Goal: Check status: Check status

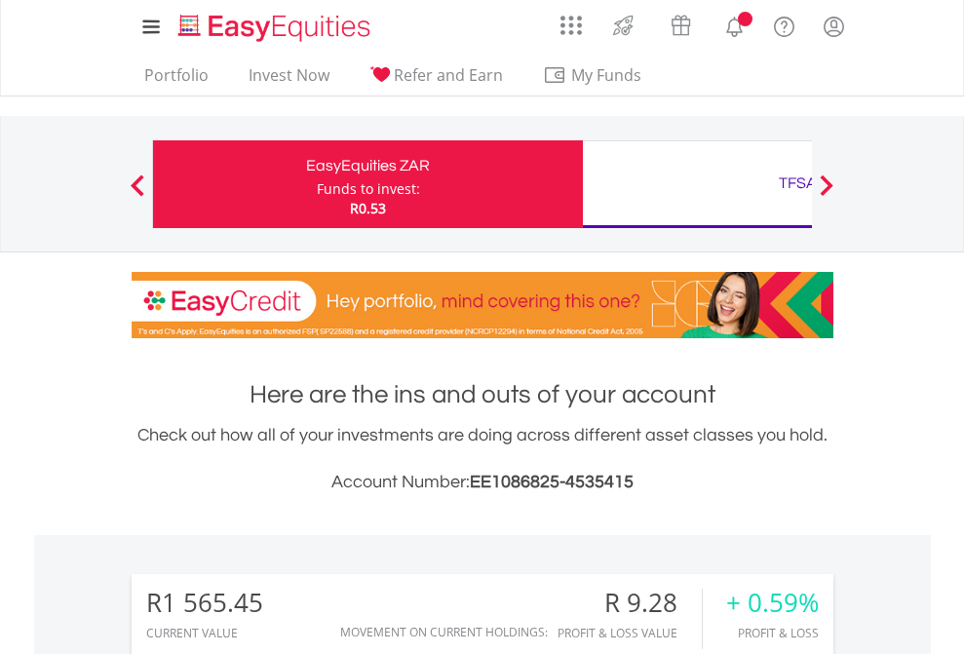
scroll to position [187, 306]
click at [317, 184] on div "Funds to invest:" at bounding box center [368, 188] width 103 height 19
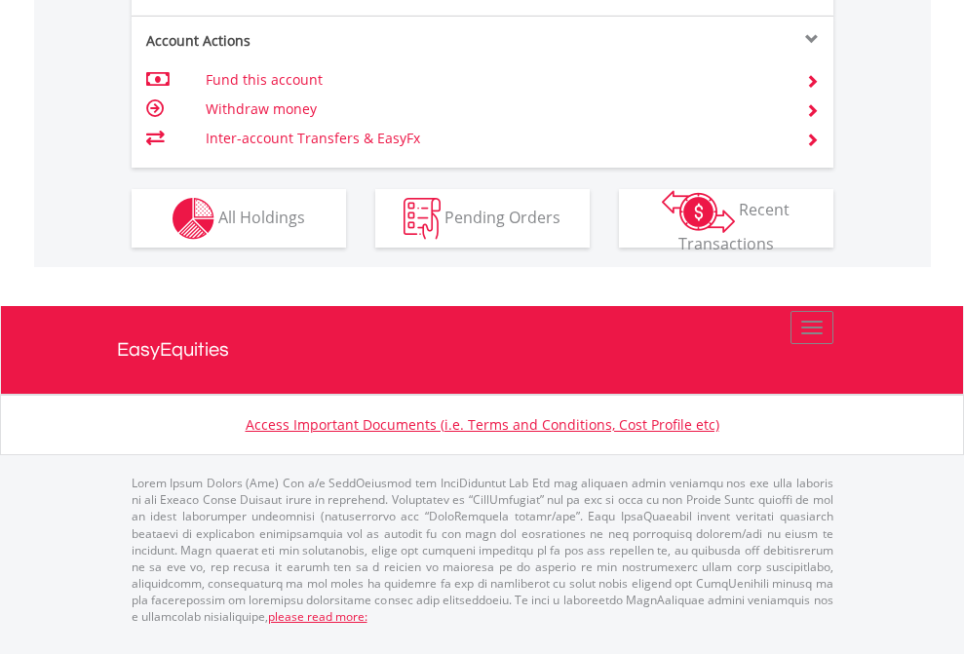
scroll to position [1985, 0]
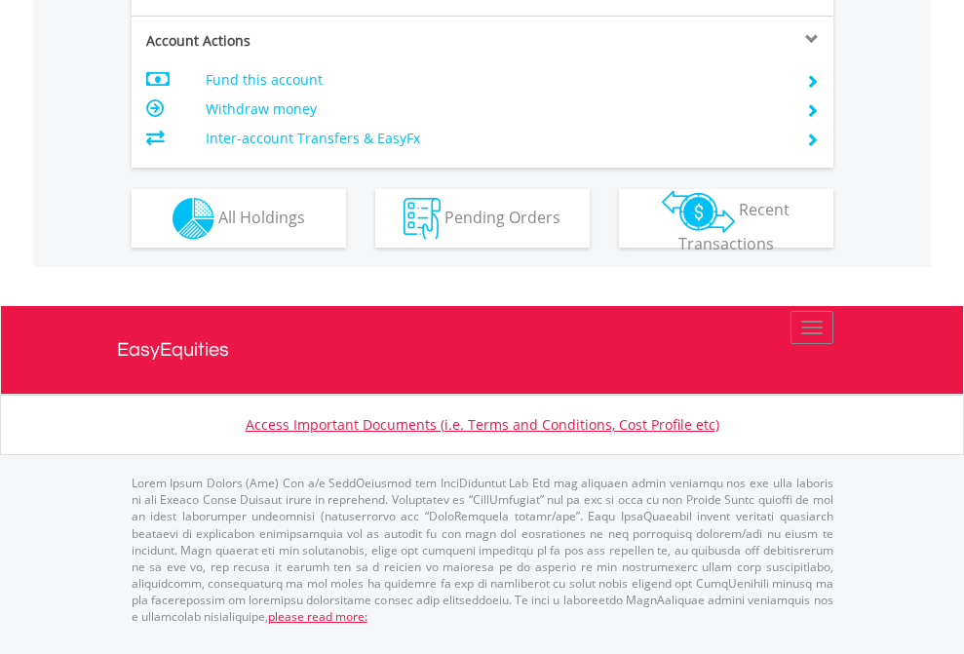
scroll to position [1868, 0]
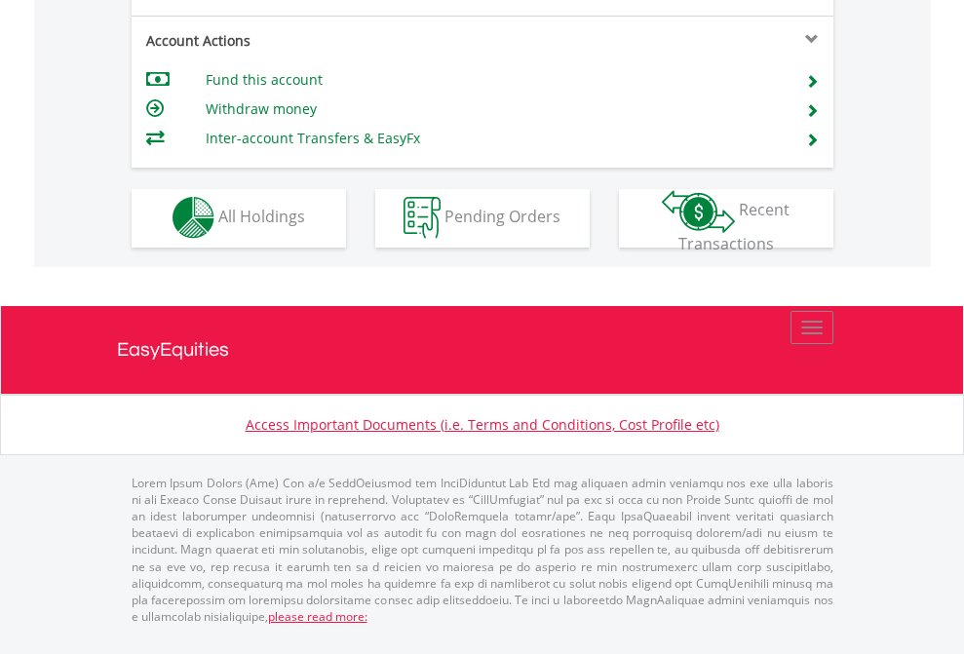
scroll to position [1822, 0]
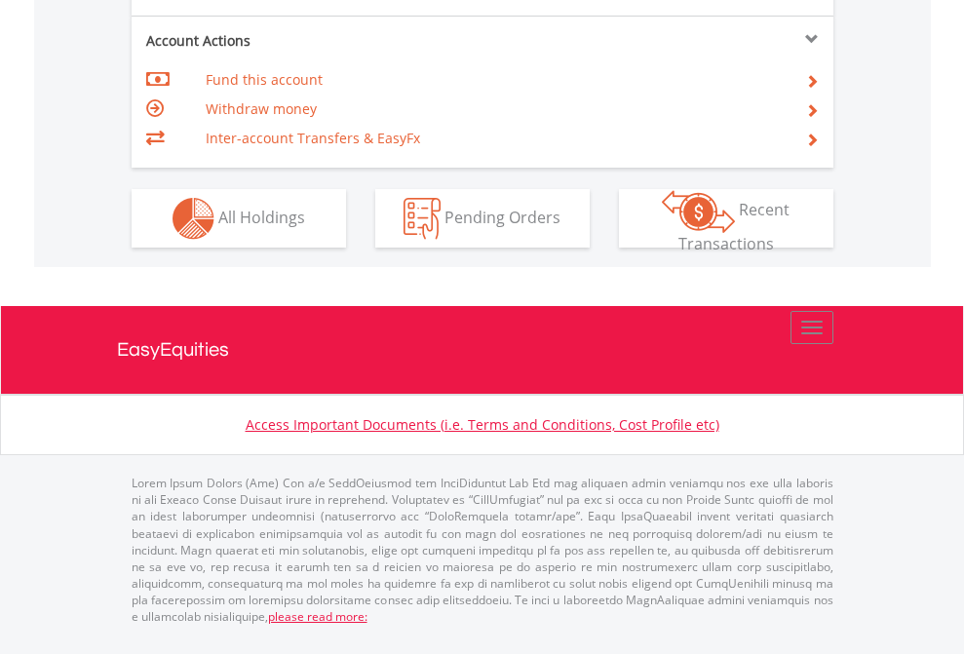
scroll to position [1829, 0]
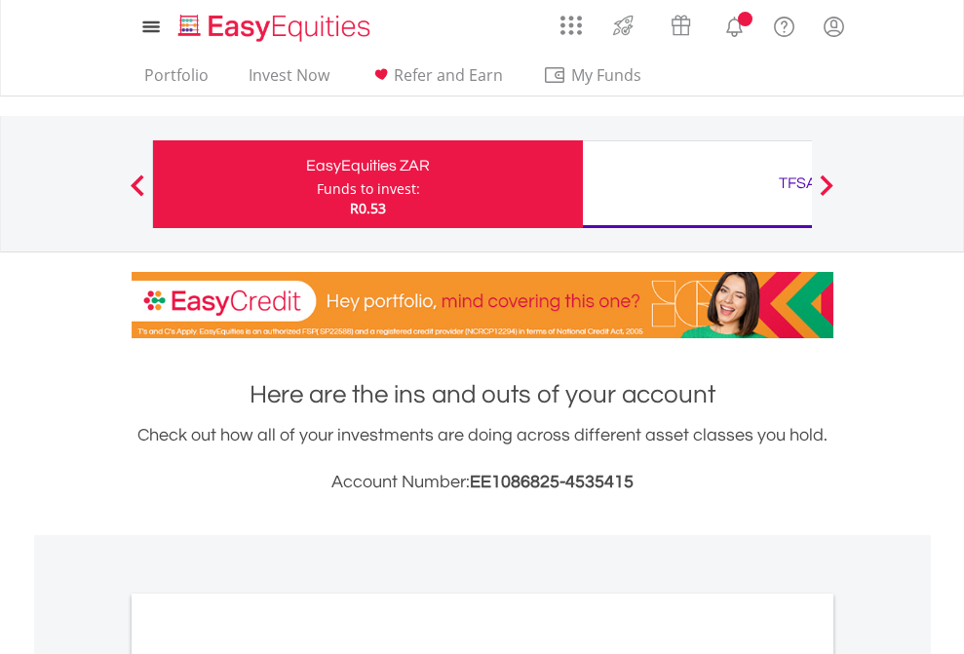
scroll to position [1171, 0]
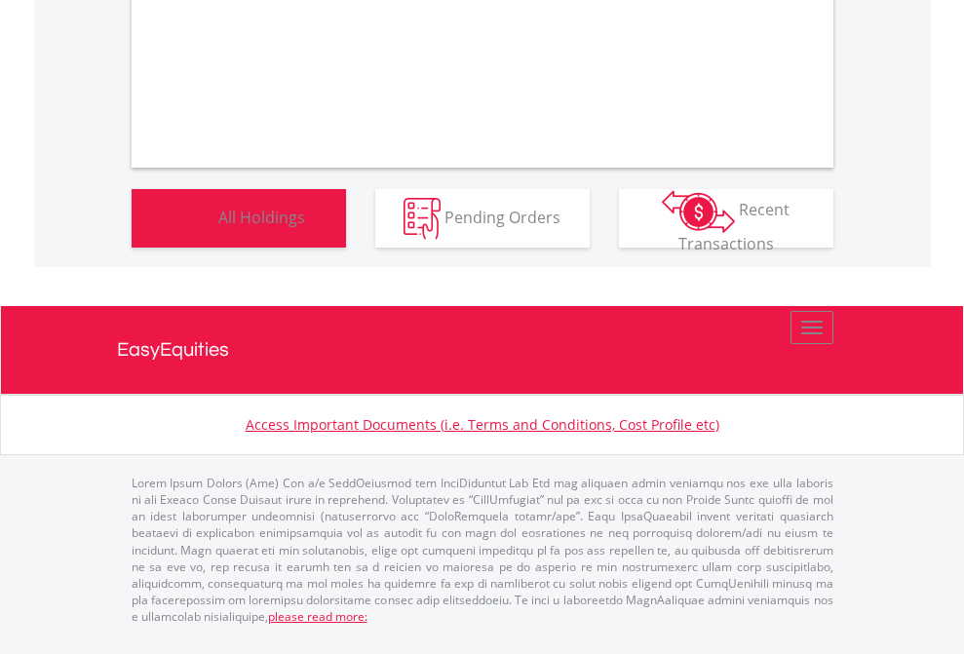
click at [218, 227] on span "All Holdings" at bounding box center [261, 216] width 87 height 21
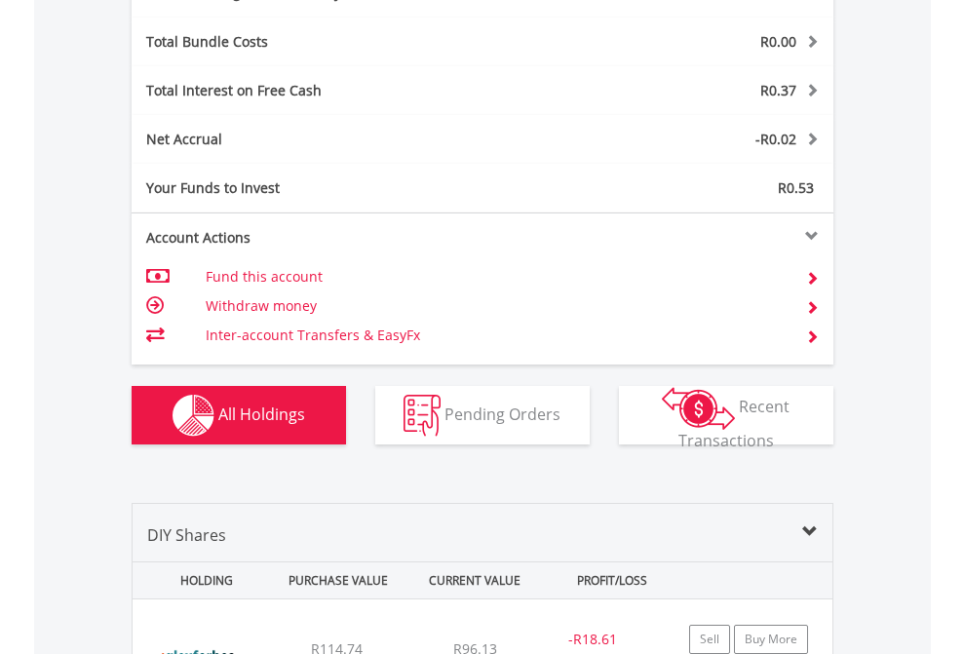
scroll to position [2323, 0]
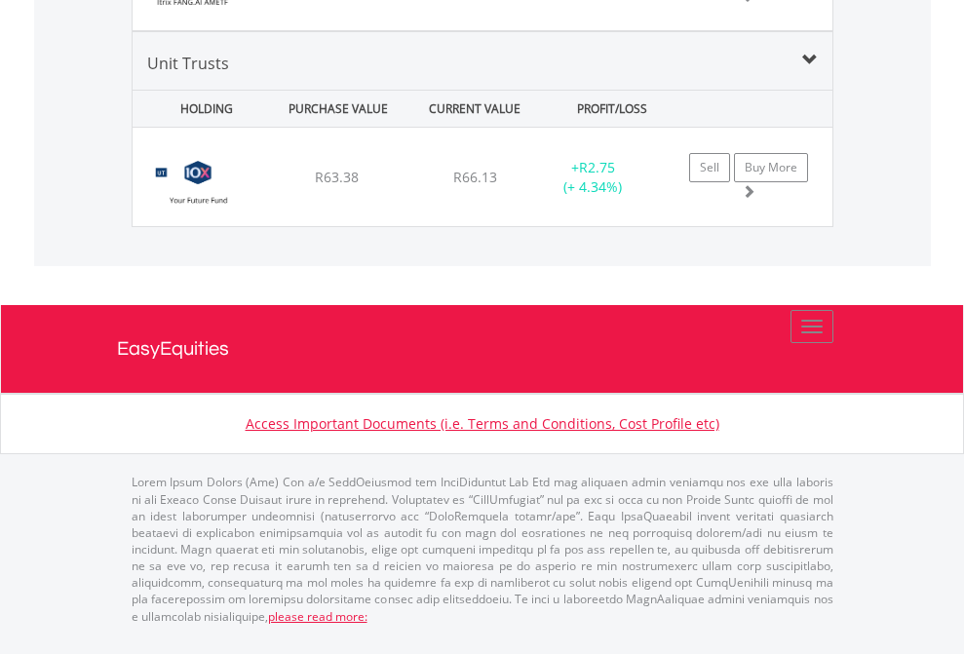
scroll to position [187, 306]
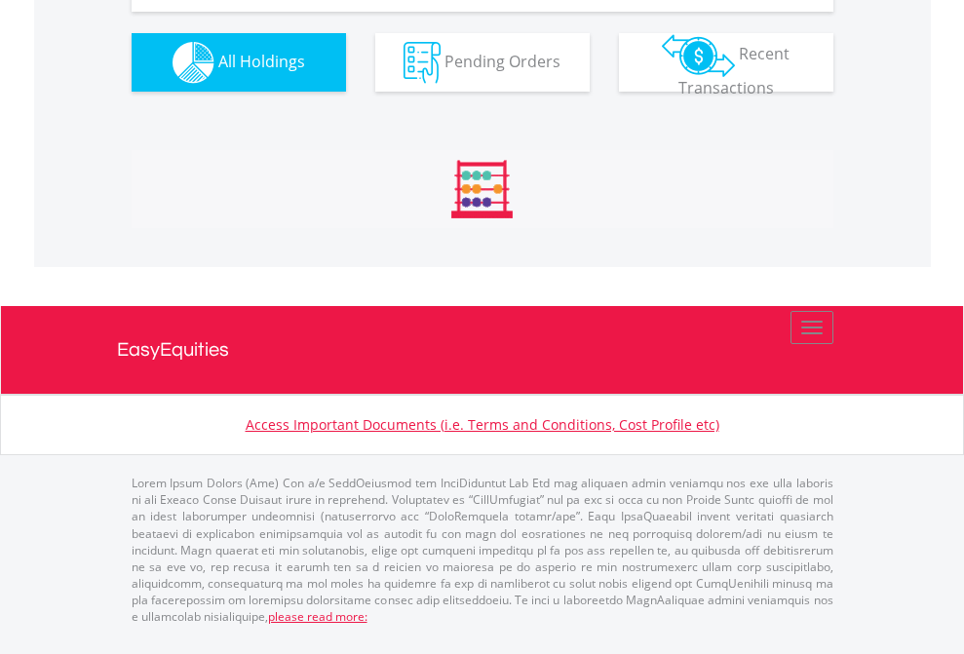
scroll to position [2206, 0]
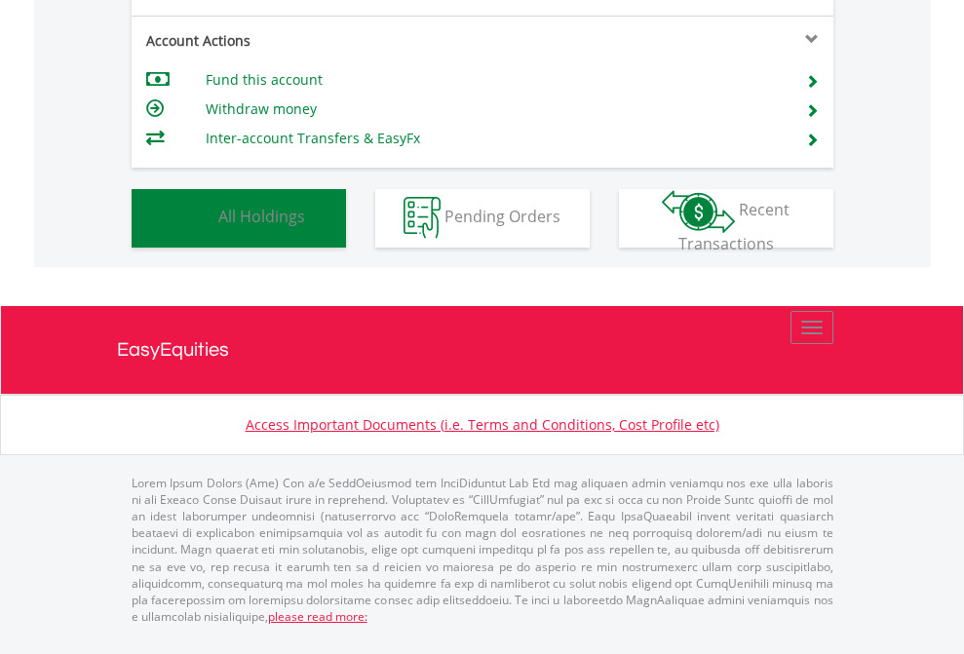
click at [218, 227] on span "All Holdings" at bounding box center [261, 216] width 87 height 21
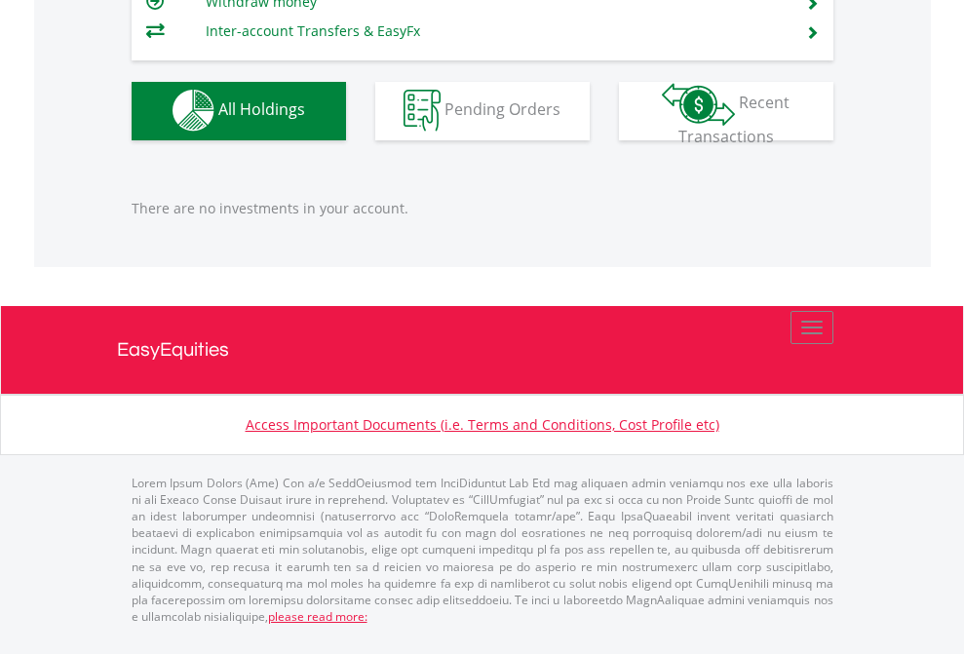
scroll to position [1930, 0]
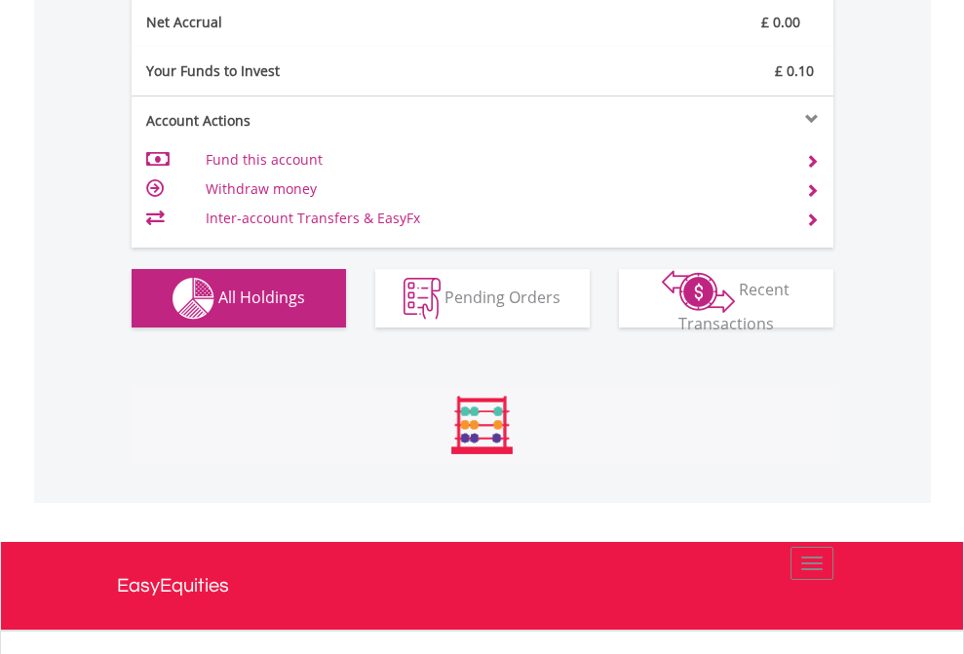
scroll to position [2206, 0]
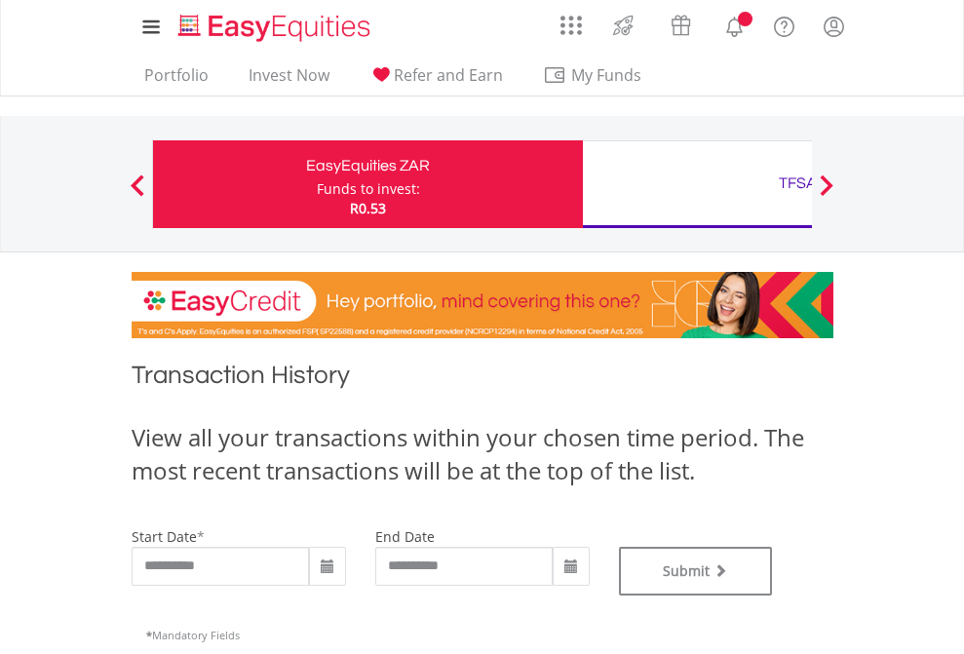
type input "**********"
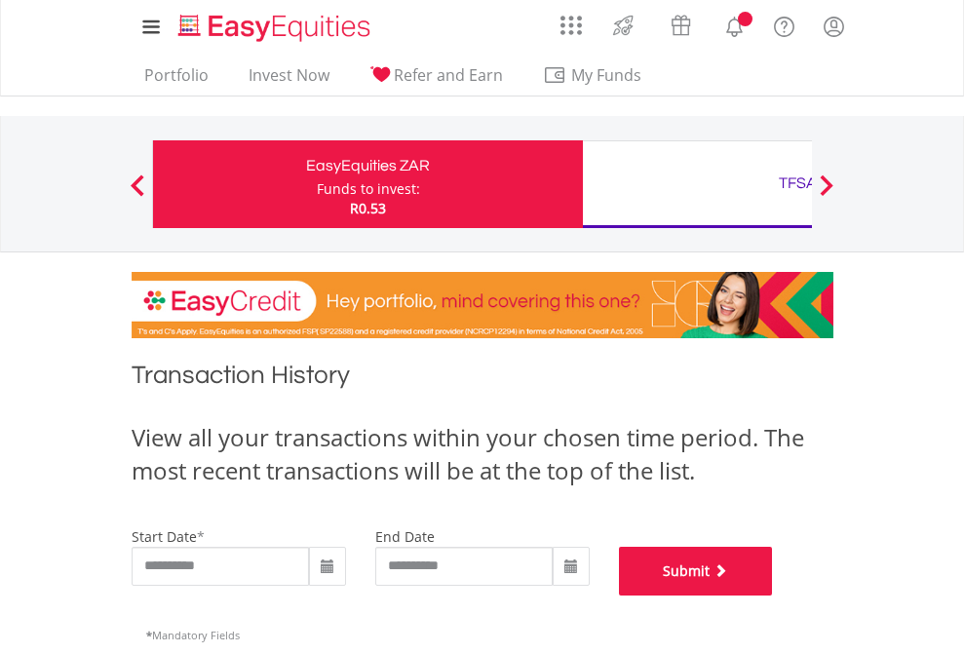
click at [773, 595] on button "Submit" at bounding box center [696, 571] width 154 height 49
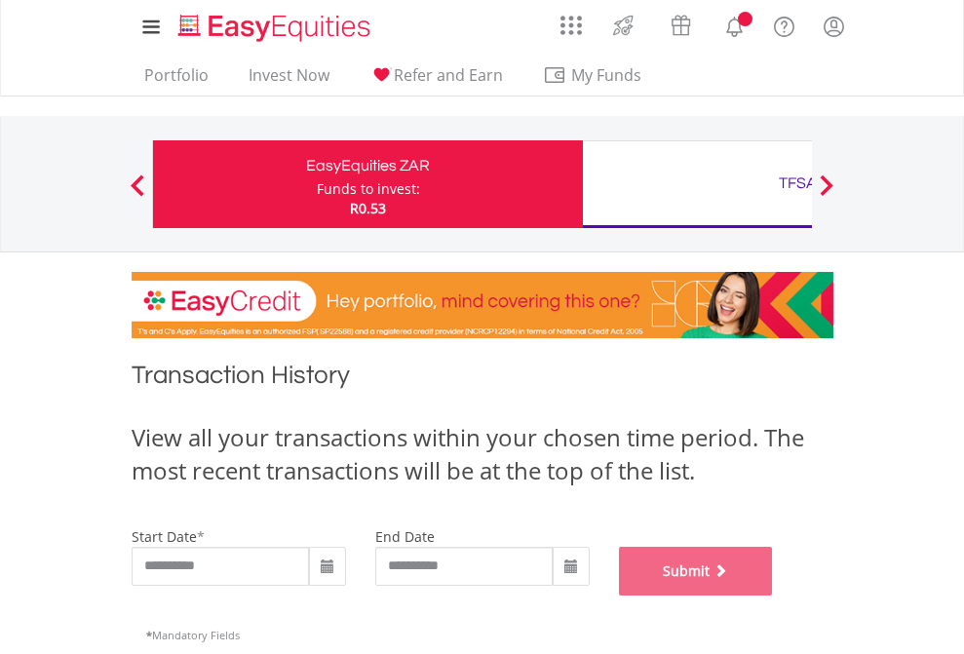
scroll to position [790, 0]
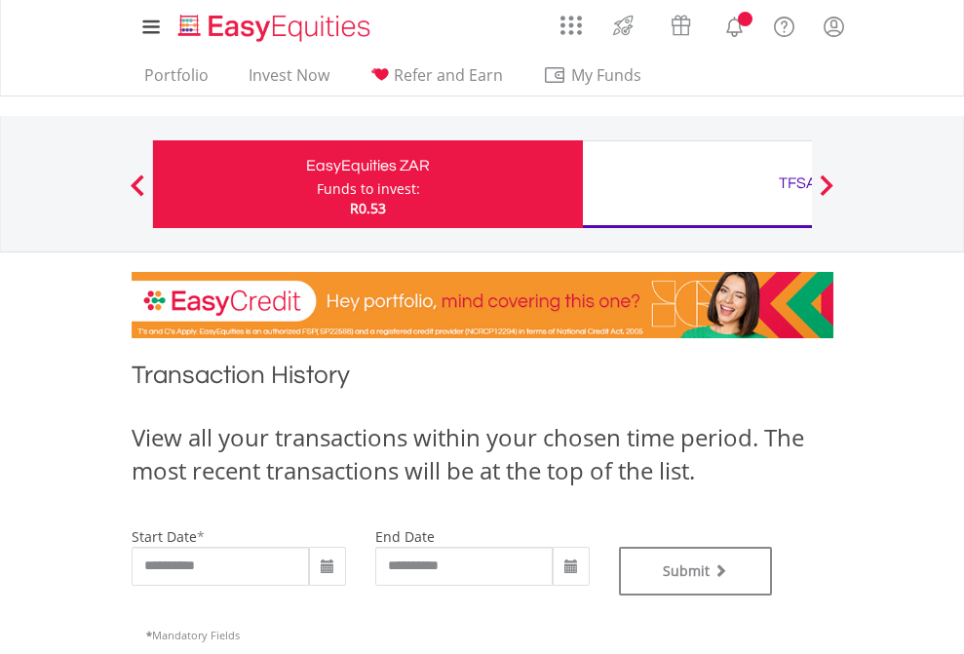
click at [697, 184] on div "TFSA" at bounding box center [797, 183] width 406 height 27
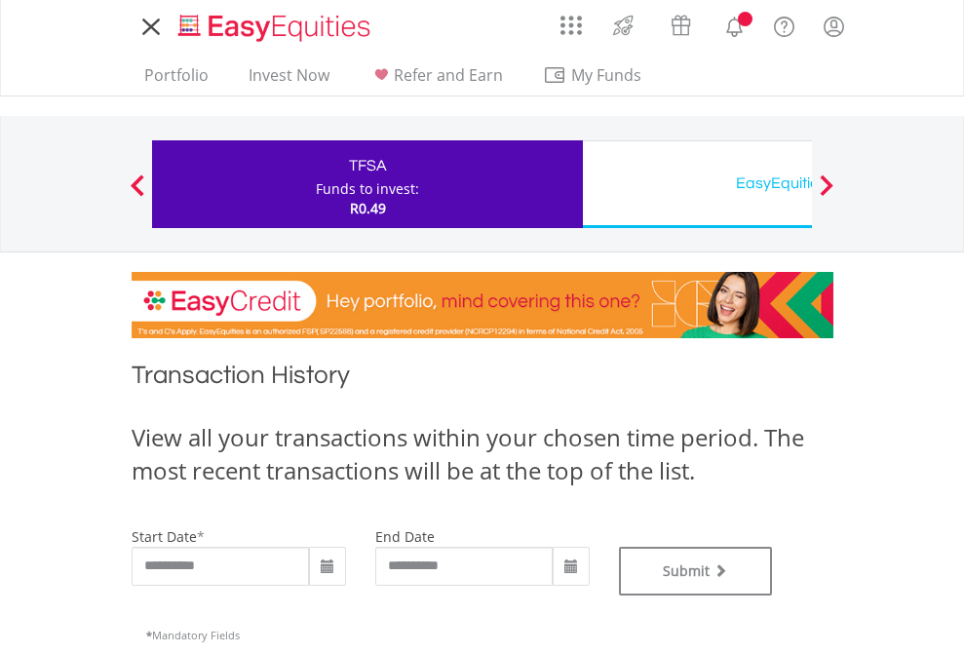
type input "**********"
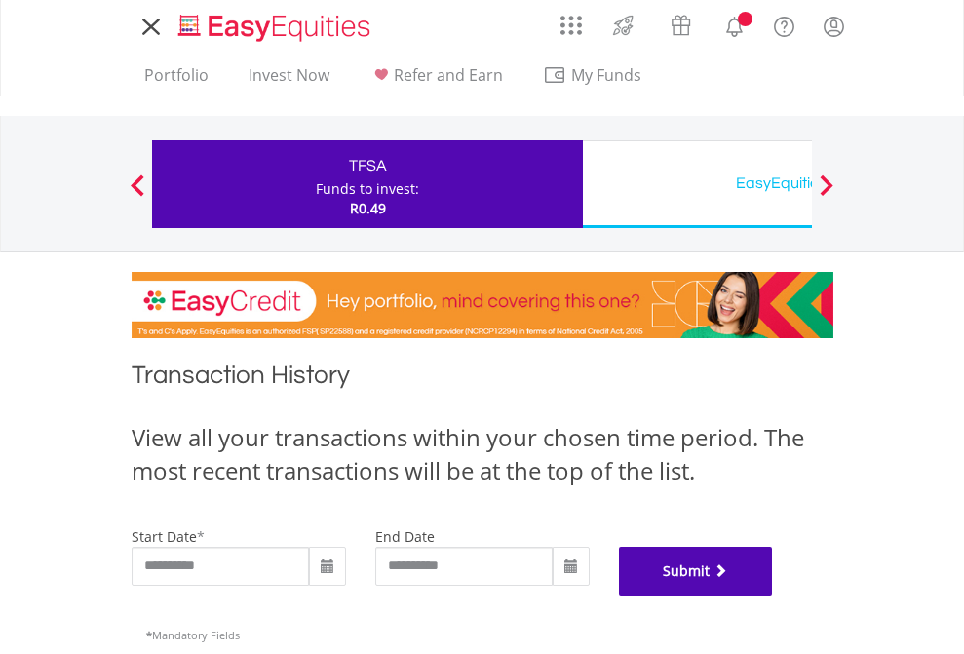
click at [773, 595] on button "Submit" at bounding box center [696, 571] width 154 height 49
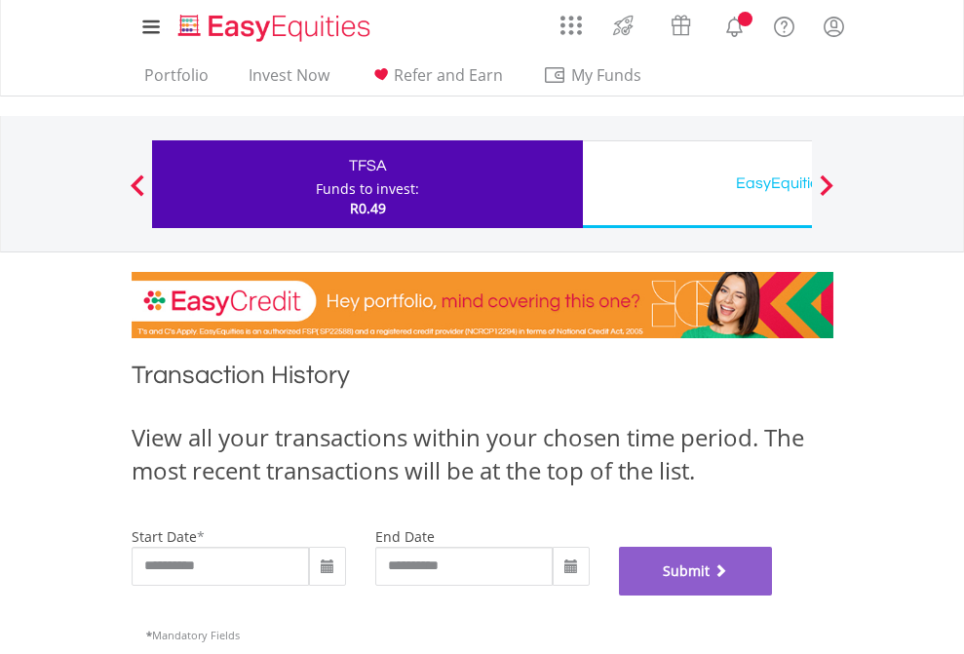
scroll to position [790, 0]
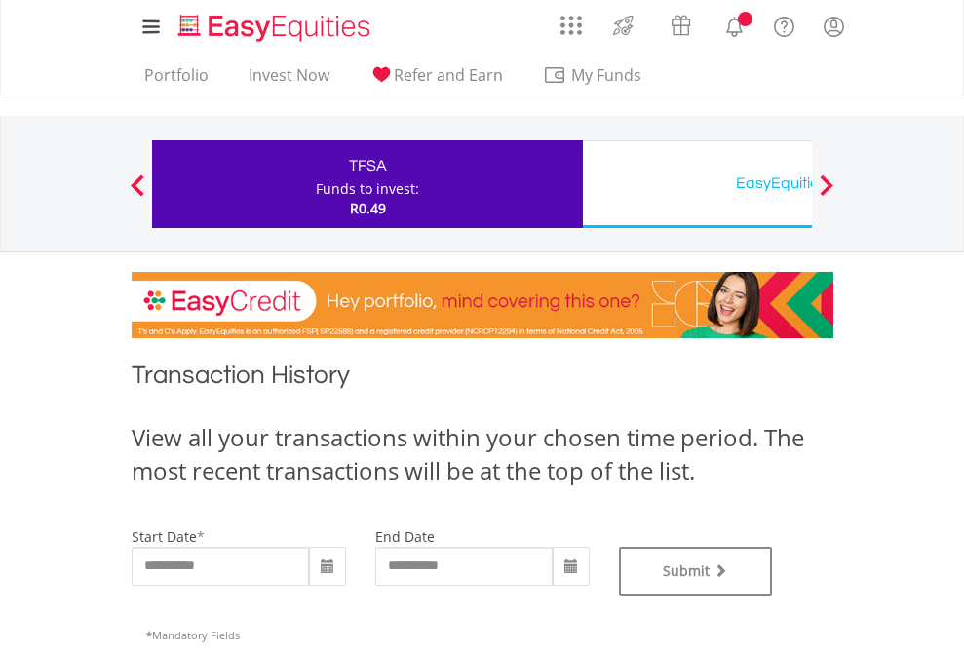
click at [697, 184] on div "EasyEquities USD" at bounding box center [797, 183] width 406 height 27
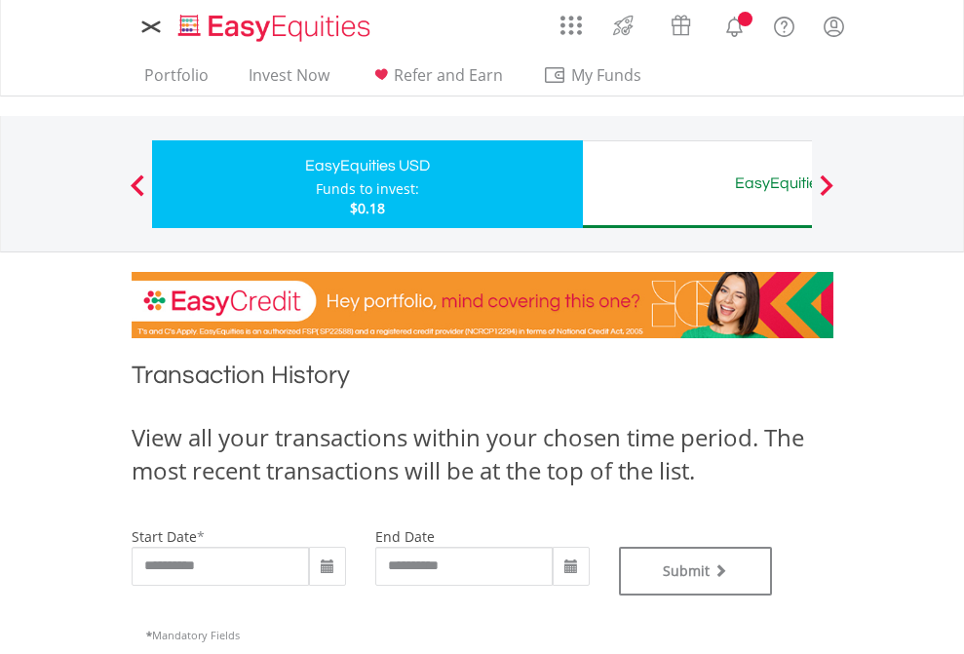
type input "**********"
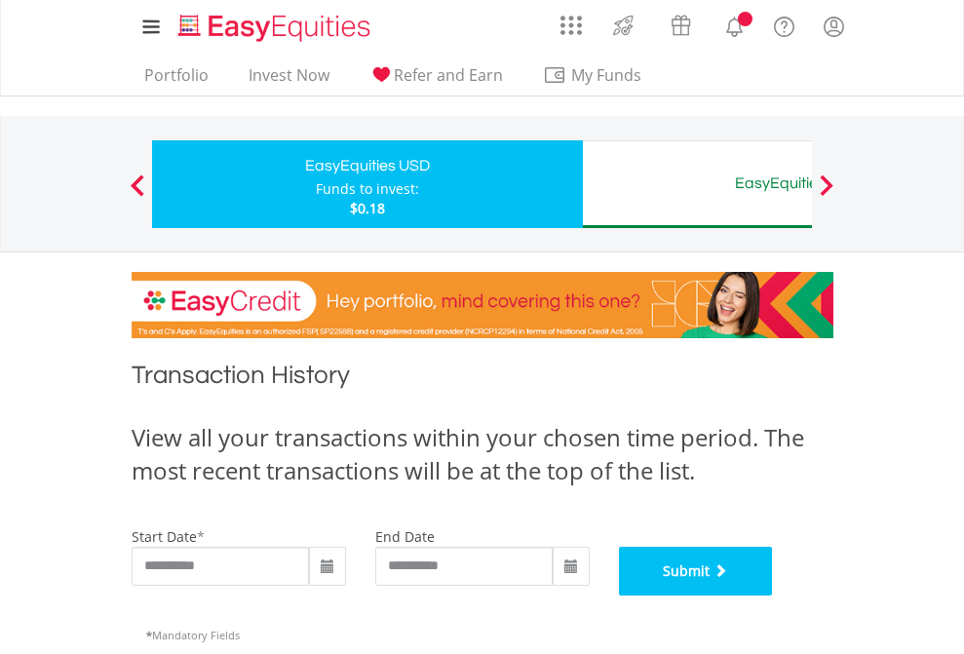
click at [773, 595] on button "Submit" at bounding box center [696, 571] width 154 height 49
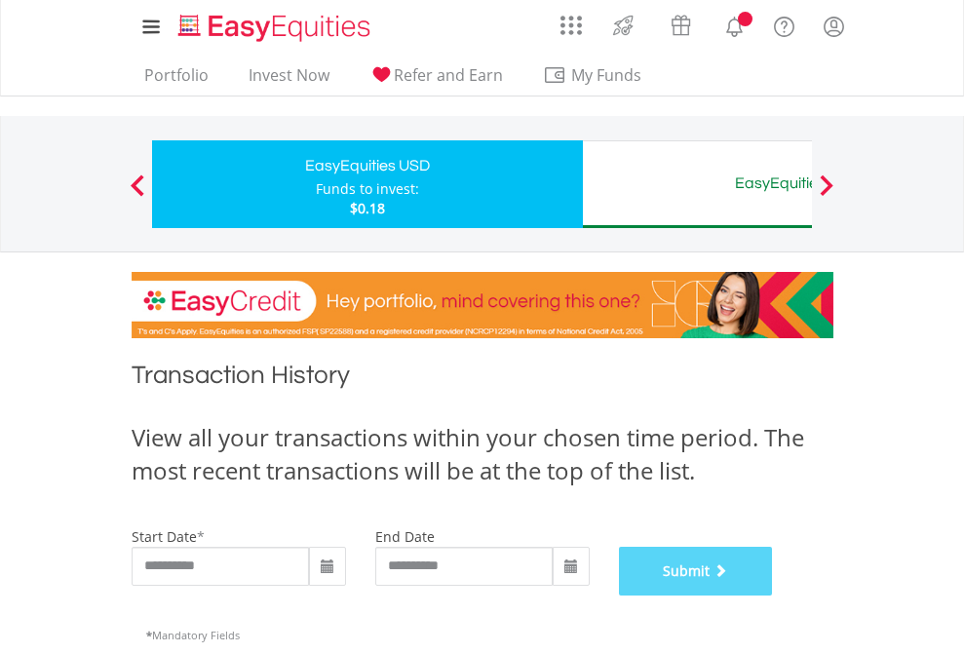
scroll to position [790, 0]
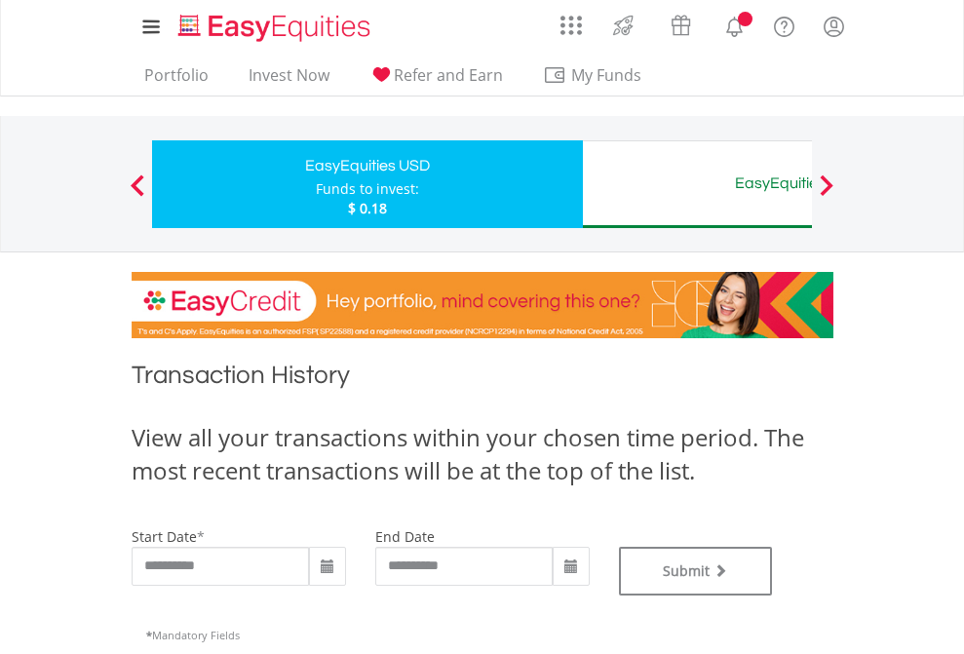
click at [697, 184] on div "EasyEquities AUD" at bounding box center [797, 183] width 406 height 27
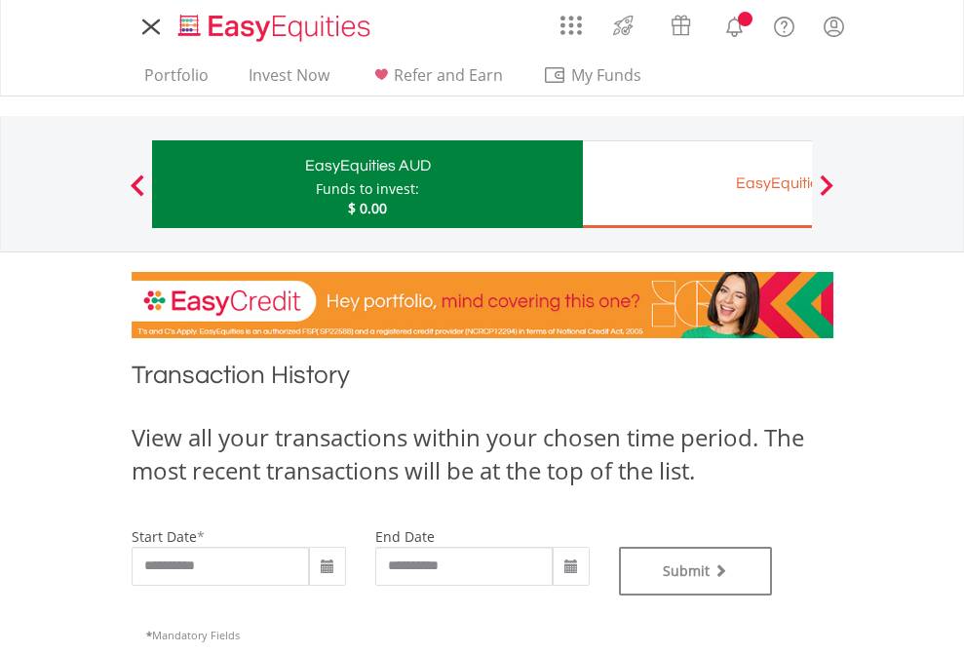
type input "**********"
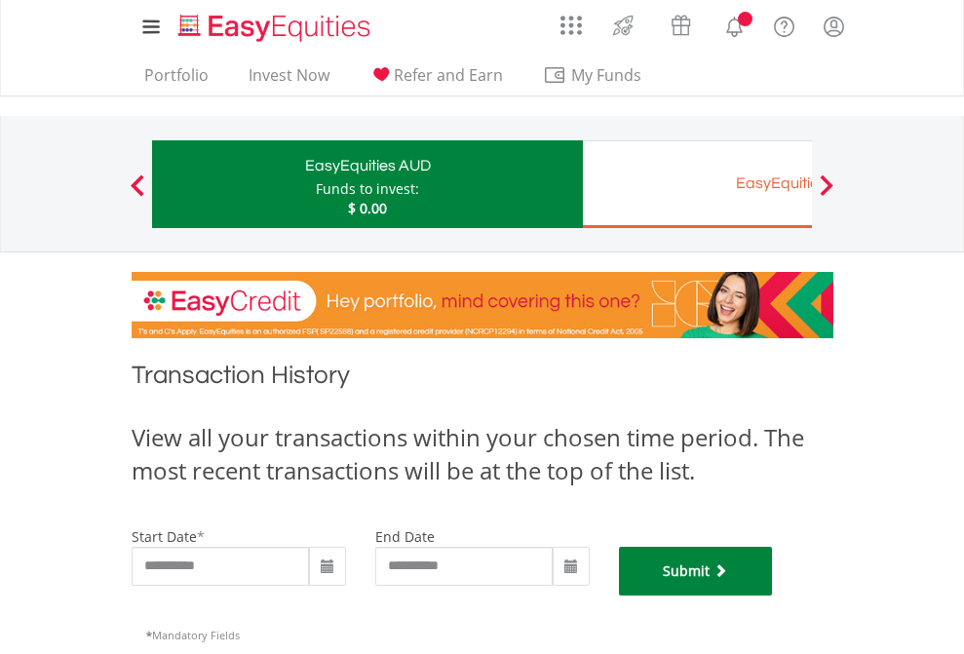
click at [773, 595] on button "Submit" at bounding box center [696, 571] width 154 height 49
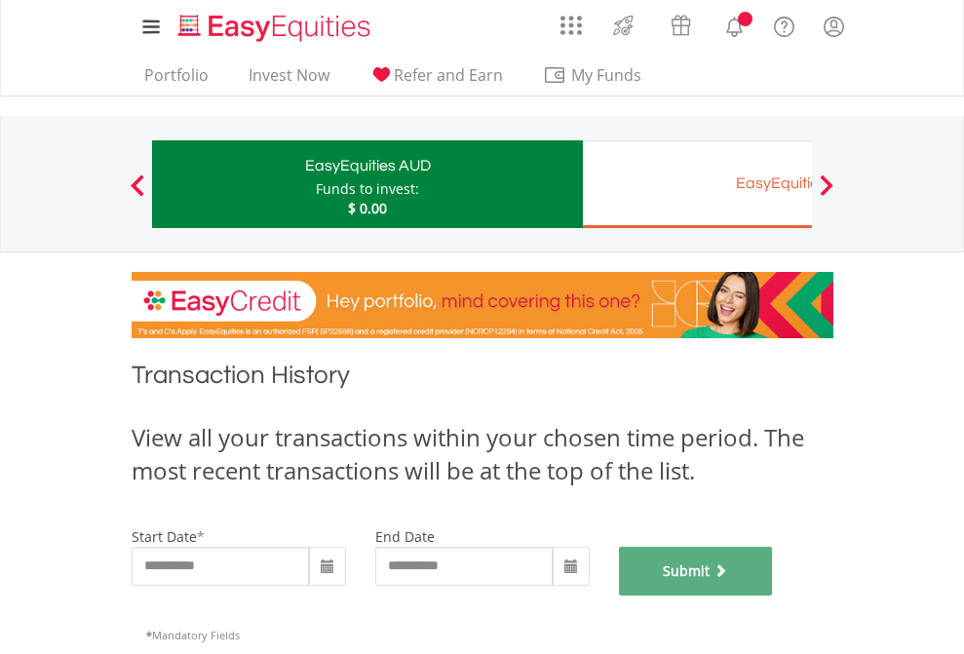
scroll to position [790, 0]
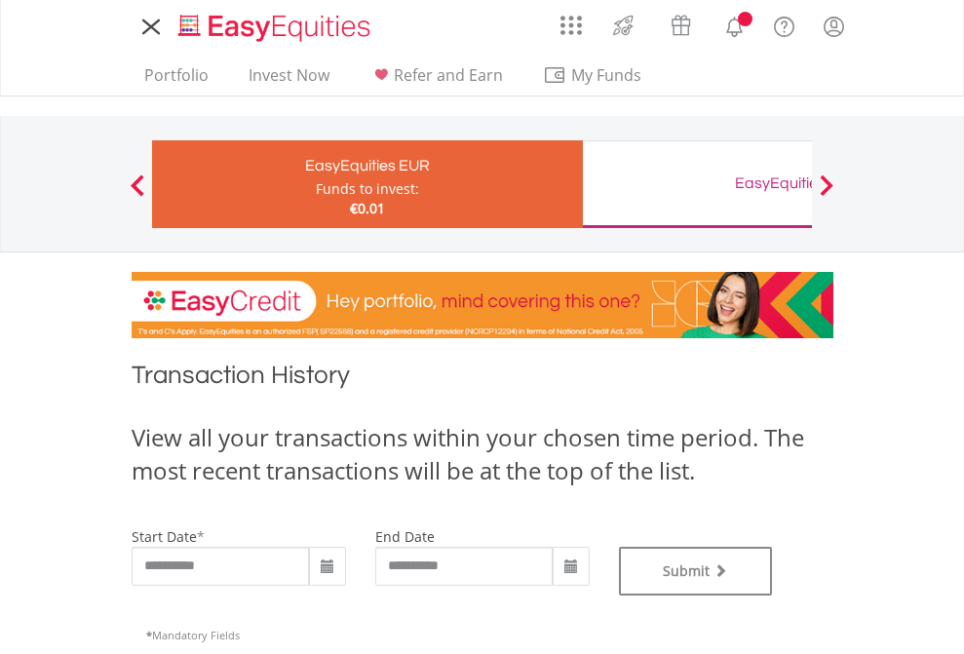
type input "**********"
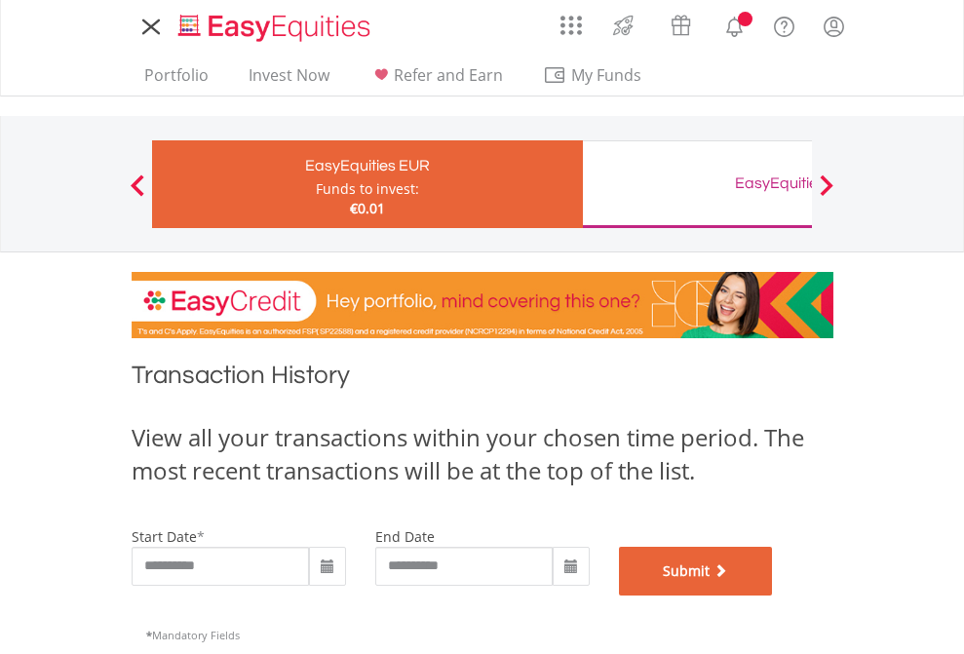
click at [773, 595] on button "Submit" at bounding box center [696, 571] width 154 height 49
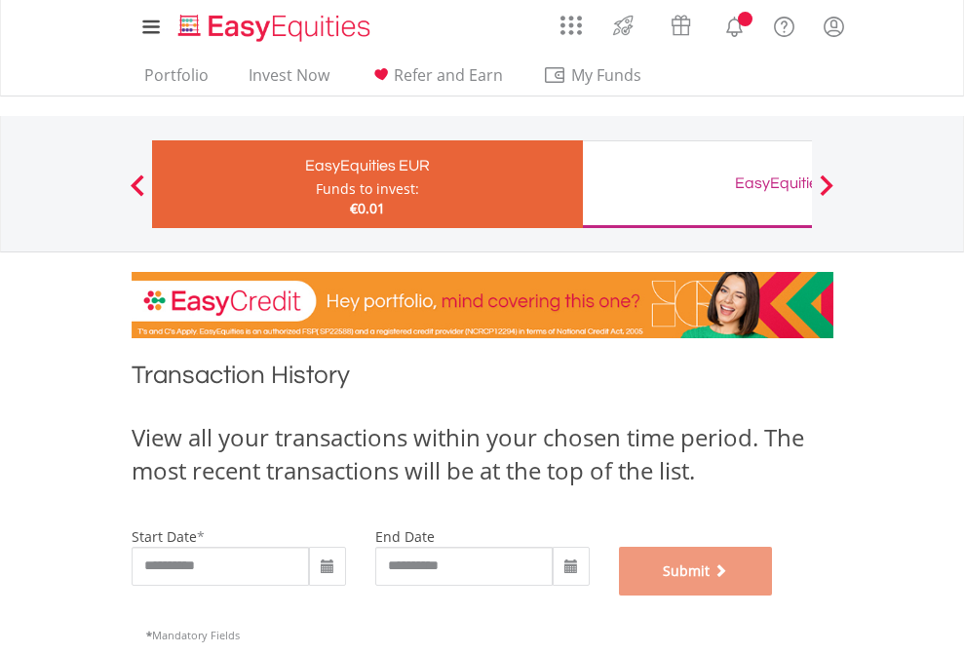
scroll to position [790, 0]
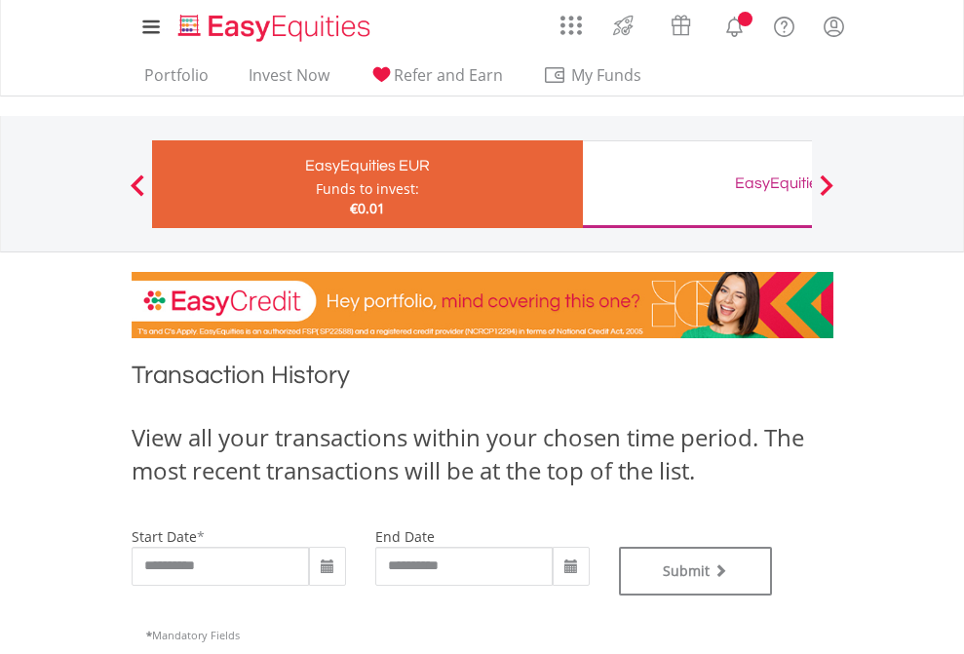
click at [697, 184] on div "EasyEquities GBP" at bounding box center [797, 183] width 406 height 27
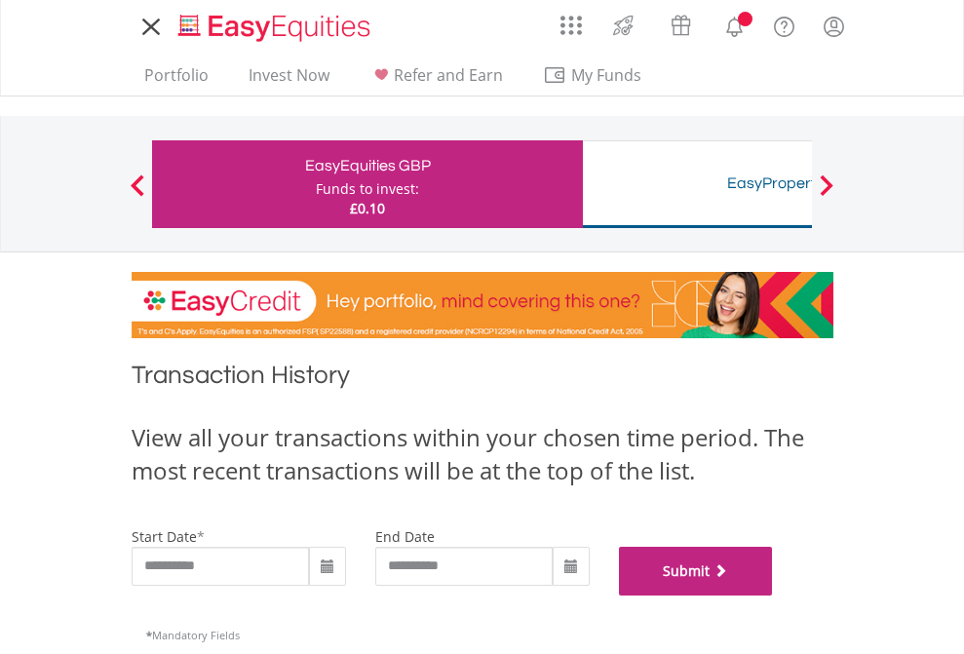
click at [773, 595] on button "Submit" at bounding box center [696, 571] width 154 height 49
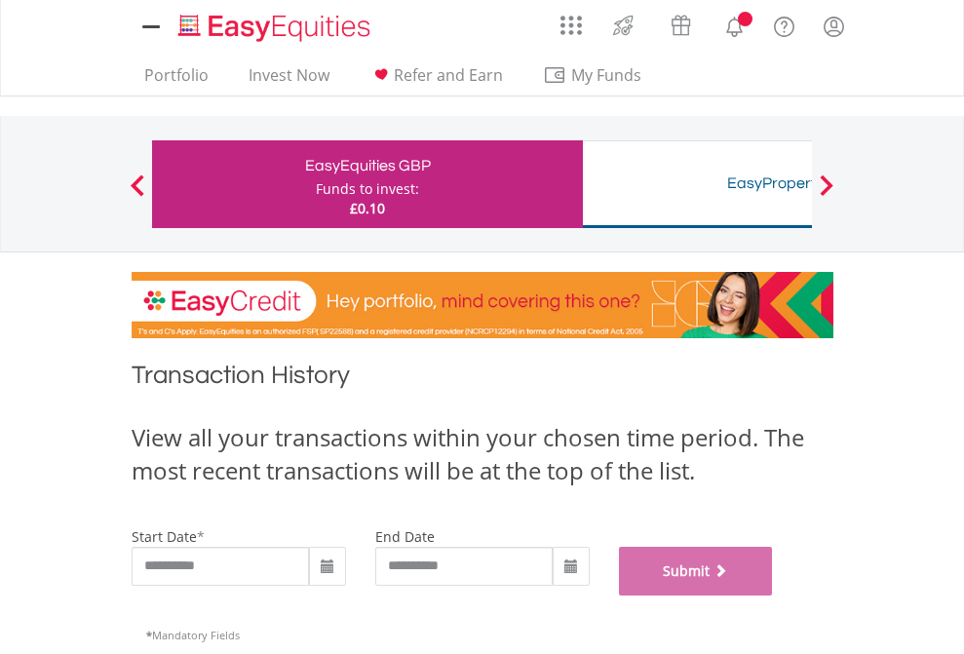
scroll to position [790, 0]
